Goal: Transaction & Acquisition: Purchase product/service

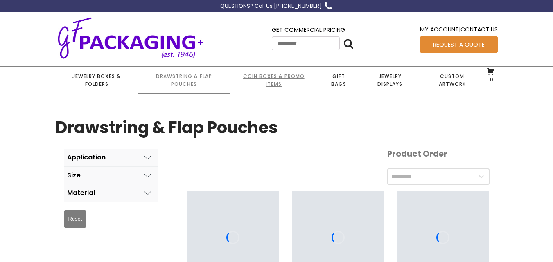
click at [280, 77] on link "Coin Boxes & Promo Items" at bounding box center [274, 80] width 88 height 27
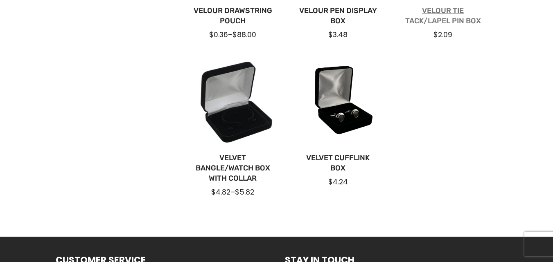
scroll to position [286, 0]
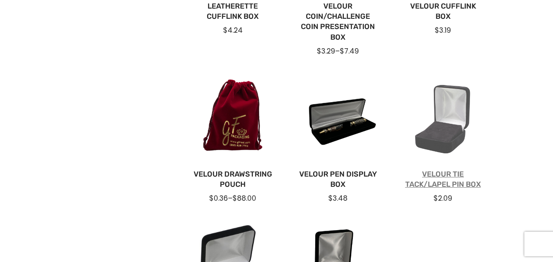
click at [442, 184] on link "Velour Tie Tack/Lapel Pin Box" at bounding box center [443, 179] width 79 height 20
